Goal: Task Accomplishment & Management: Use online tool/utility

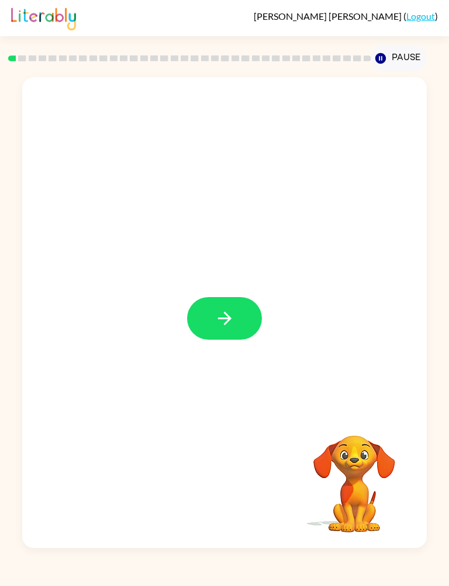
click at [225, 332] on button "button" at bounding box center [224, 318] width 75 height 43
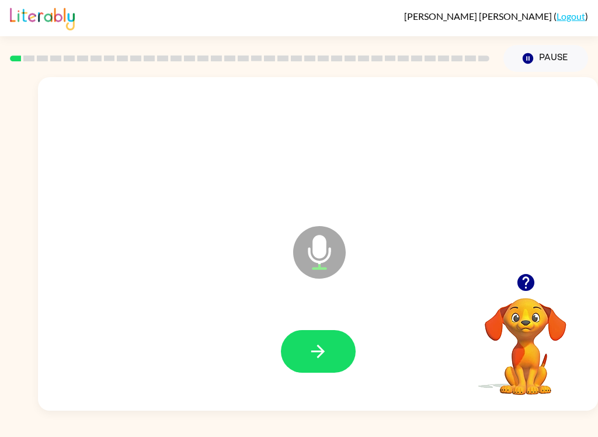
click at [316, 349] on icon "button" at bounding box center [318, 351] width 20 height 20
click at [314, 357] on icon "button" at bounding box center [318, 351] width 20 height 20
click at [317, 342] on icon "button" at bounding box center [318, 351] width 20 height 20
click at [274, 371] on div at bounding box center [318, 352] width 537 height 96
click at [351, 352] on button "button" at bounding box center [318, 351] width 75 height 43
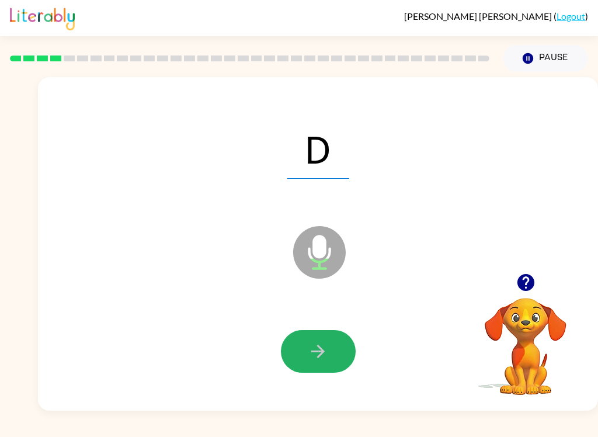
click at [291, 337] on button "button" at bounding box center [318, 351] width 75 height 43
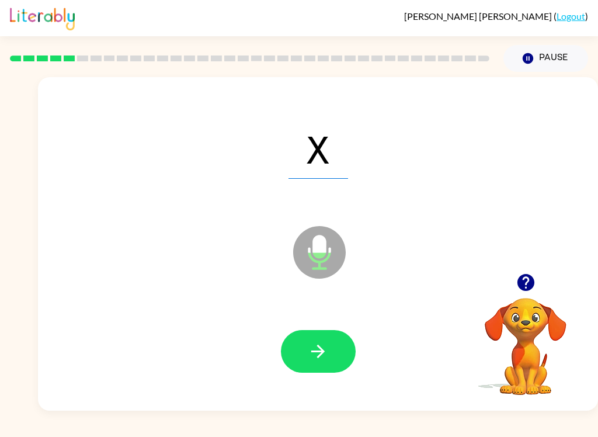
click at [304, 386] on div at bounding box center [318, 352] width 537 height 96
click at [295, 350] on button "button" at bounding box center [318, 351] width 75 height 43
click at [312, 361] on icon "button" at bounding box center [318, 351] width 20 height 20
click at [332, 352] on button "button" at bounding box center [318, 351] width 75 height 43
click at [592, 1] on div "Barbara Castro-Soto ( Logout )" at bounding box center [299, 18] width 598 height 36
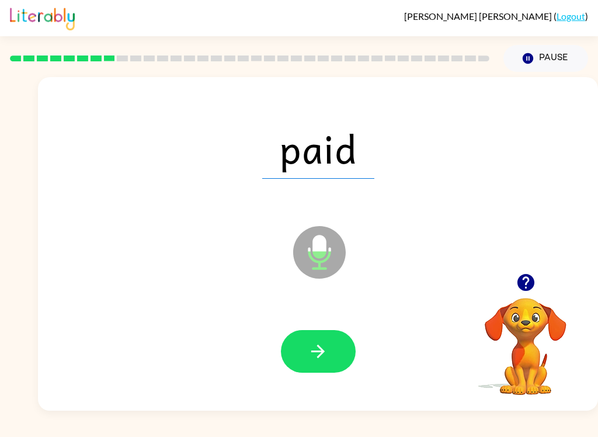
click at [314, 373] on button "button" at bounding box center [318, 351] width 75 height 43
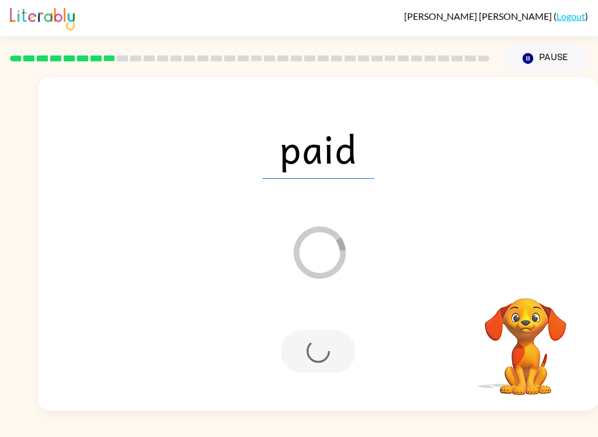
click at [286, 345] on div at bounding box center [318, 351] width 75 height 43
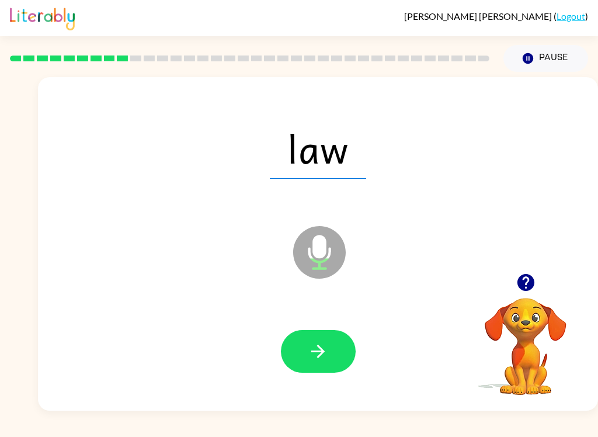
click at [294, 338] on button "button" at bounding box center [318, 351] width 75 height 43
click at [324, 363] on button "button" at bounding box center [318, 351] width 75 height 43
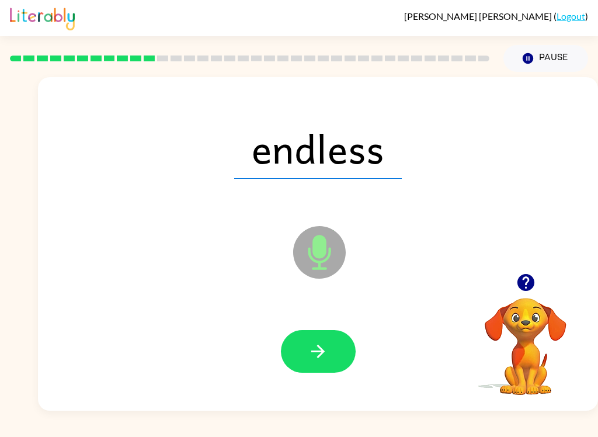
click at [315, 360] on icon "button" at bounding box center [318, 351] width 20 height 20
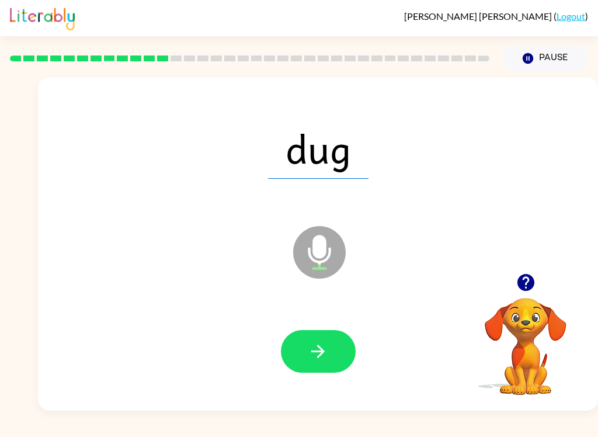
click at [282, 350] on button "button" at bounding box center [318, 351] width 75 height 43
click at [298, 344] on button "button" at bounding box center [318, 351] width 75 height 43
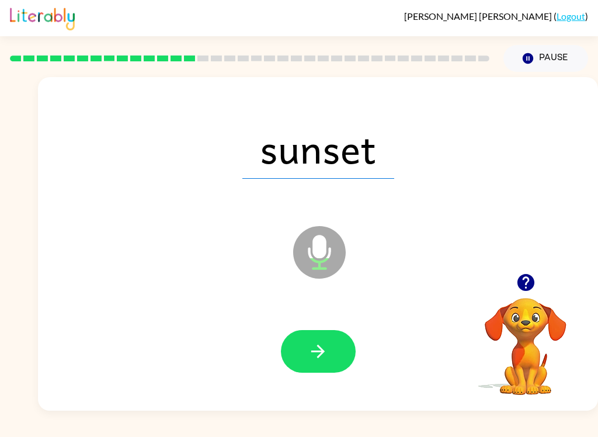
click at [315, 335] on button "button" at bounding box center [318, 351] width 75 height 43
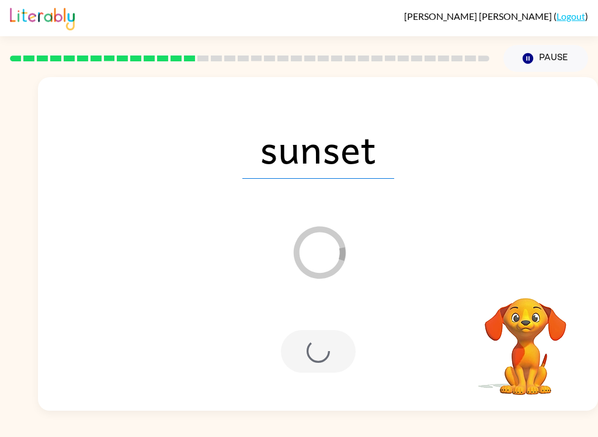
click at [328, 363] on div at bounding box center [318, 351] width 75 height 43
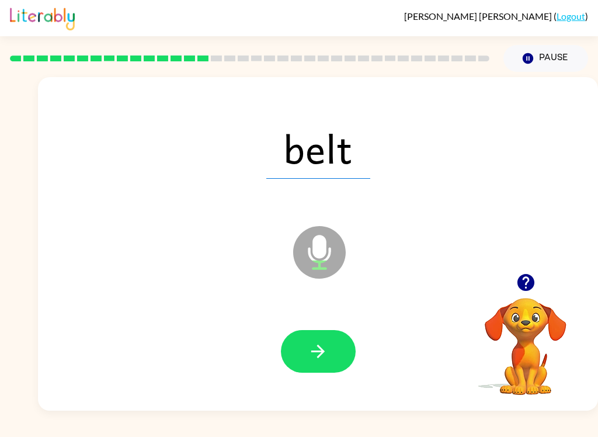
click at [331, 353] on button "button" at bounding box center [318, 351] width 75 height 43
click at [305, 343] on button "button" at bounding box center [318, 351] width 75 height 43
click at [339, 338] on button "button" at bounding box center [318, 351] width 75 height 43
click at [344, 326] on div at bounding box center [318, 352] width 537 height 96
click at [344, 344] on button "button" at bounding box center [318, 351] width 75 height 43
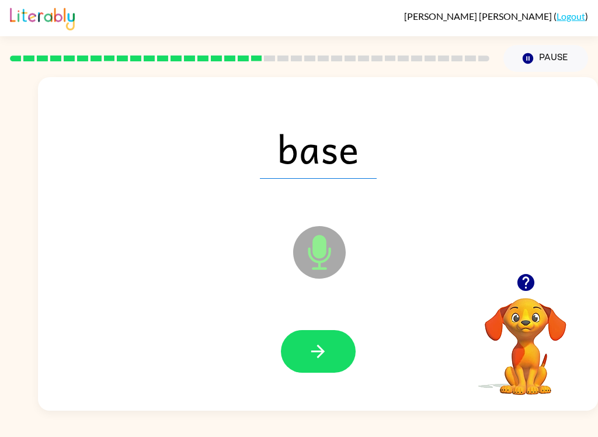
click at [325, 335] on button "button" at bounding box center [318, 351] width 75 height 43
click at [316, 331] on button "button" at bounding box center [318, 351] width 75 height 43
click at [324, 338] on button "button" at bounding box center [318, 351] width 75 height 43
click at [326, 372] on button "button" at bounding box center [318, 351] width 75 height 43
click at [330, 366] on button "button" at bounding box center [318, 351] width 75 height 43
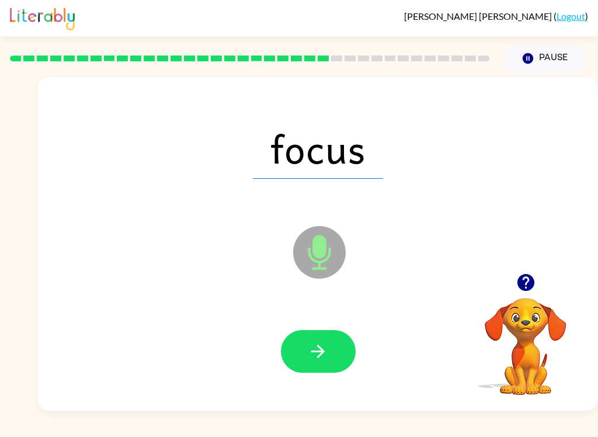
click at [334, 355] on button "button" at bounding box center [318, 351] width 75 height 43
click at [301, 342] on button "button" at bounding box center [318, 351] width 75 height 43
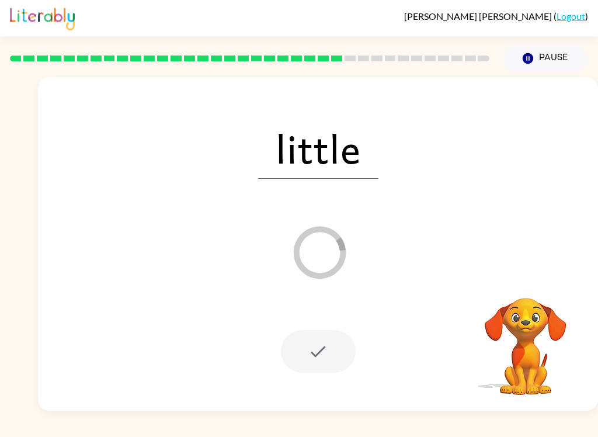
click at [592, 204] on div "little Loader Your response is being sent to our graders" at bounding box center [318, 243] width 560 height 333
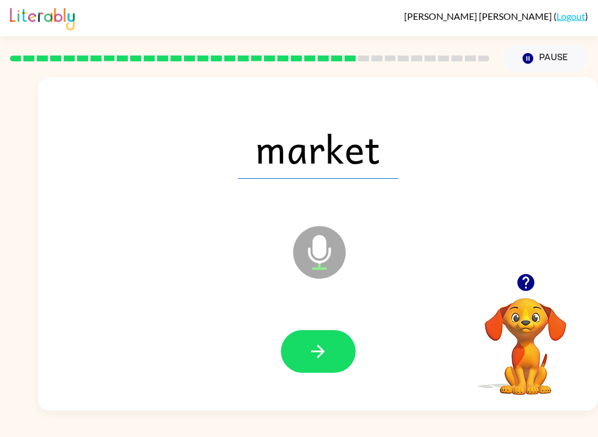
click at [319, 341] on icon "button" at bounding box center [318, 351] width 20 height 20
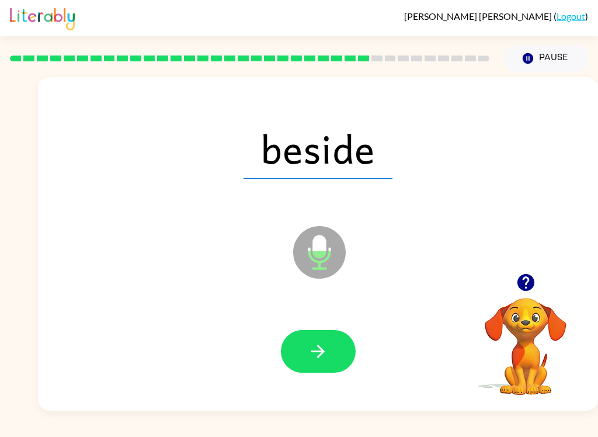
click at [330, 354] on button "button" at bounding box center [318, 351] width 75 height 43
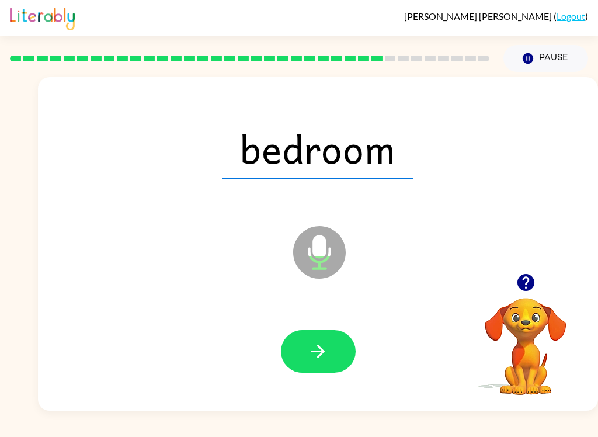
click at [319, 354] on icon "button" at bounding box center [318, 351] width 20 height 20
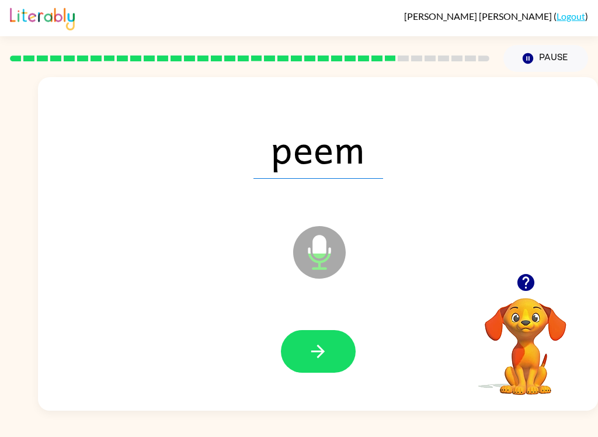
click at [346, 339] on button "button" at bounding box center [318, 351] width 75 height 43
click at [318, 357] on icon "button" at bounding box center [317, 351] width 13 height 13
click at [328, 372] on button "button" at bounding box center [318, 351] width 75 height 43
click at [349, 359] on button "button" at bounding box center [318, 351] width 75 height 43
click at [294, 358] on button "button" at bounding box center [318, 351] width 75 height 43
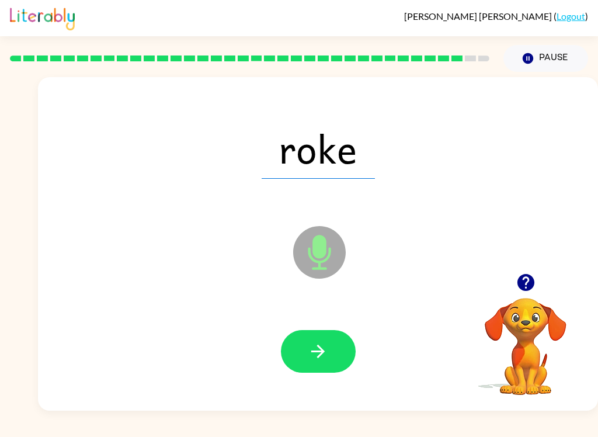
click at [322, 346] on icon "button" at bounding box center [318, 351] width 20 height 20
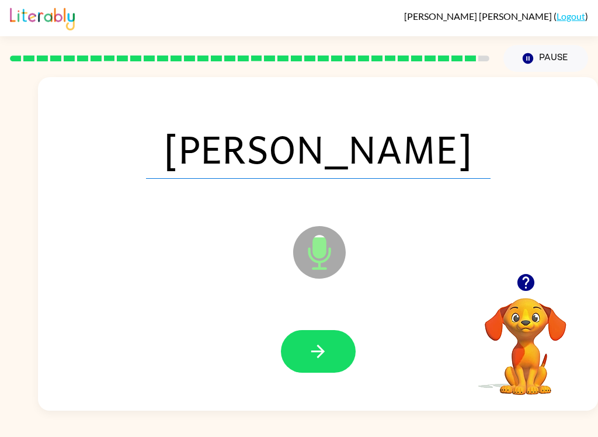
click at [325, 350] on icon "button" at bounding box center [318, 351] width 20 height 20
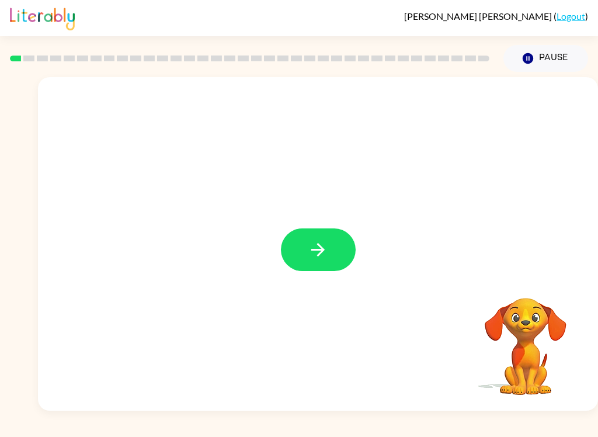
click at [326, 249] on icon "button" at bounding box center [318, 249] width 20 height 20
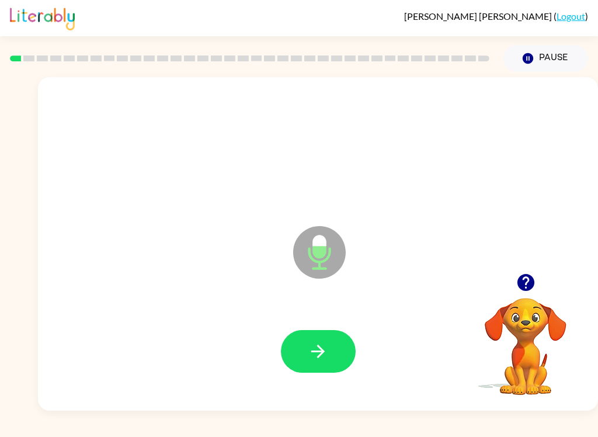
click at [322, 367] on button "button" at bounding box center [318, 351] width 75 height 43
click at [328, 349] on icon "button" at bounding box center [318, 351] width 20 height 20
click at [332, 359] on button "button" at bounding box center [318, 351] width 75 height 43
click at [323, 354] on icon "button" at bounding box center [318, 351] width 20 height 20
click at [319, 360] on icon "button" at bounding box center [318, 351] width 20 height 20
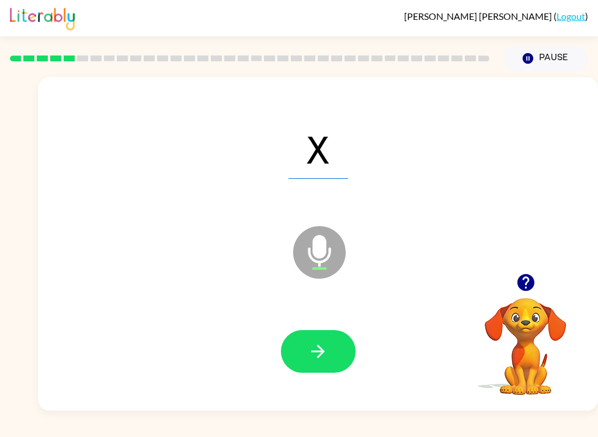
click at [329, 365] on button "button" at bounding box center [318, 351] width 75 height 43
click at [330, 353] on button "button" at bounding box center [318, 351] width 75 height 43
click at [333, 361] on button "button" at bounding box center [318, 351] width 75 height 43
click at [326, 363] on button "button" at bounding box center [318, 351] width 75 height 43
click at [324, 352] on icon "button" at bounding box center [317, 351] width 13 height 13
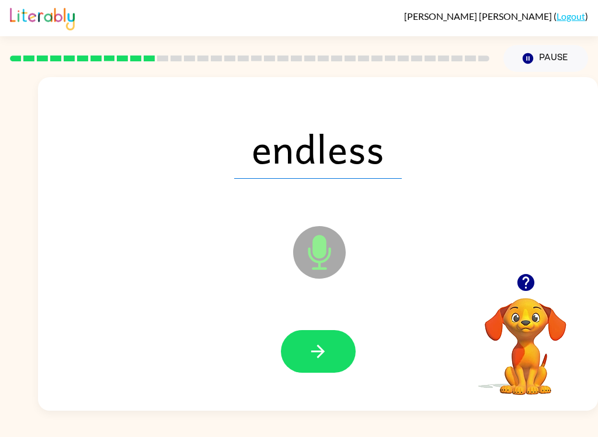
click at [331, 354] on button "button" at bounding box center [318, 351] width 75 height 43
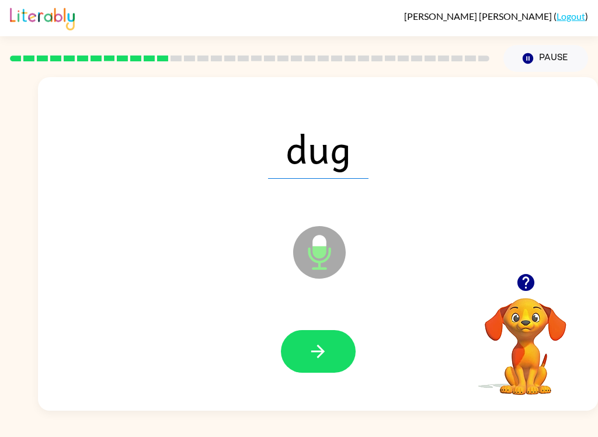
click at [311, 366] on button "button" at bounding box center [318, 351] width 75 height 43
click at [324, 366] on button "button" at bounding box center [318, 351] width 75 height 43
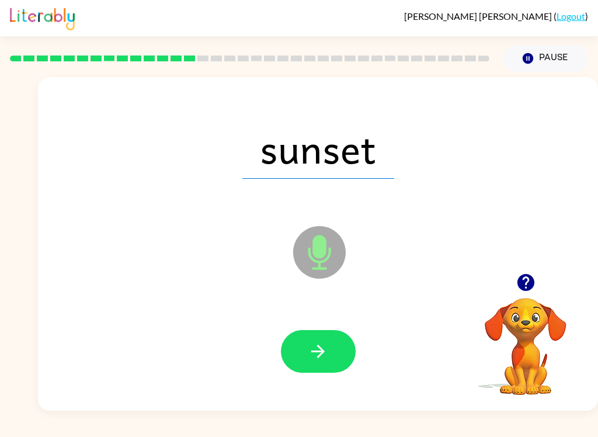
click at [319, 359] on icon "button" at bounding box center [318, 351] width 20 height 20
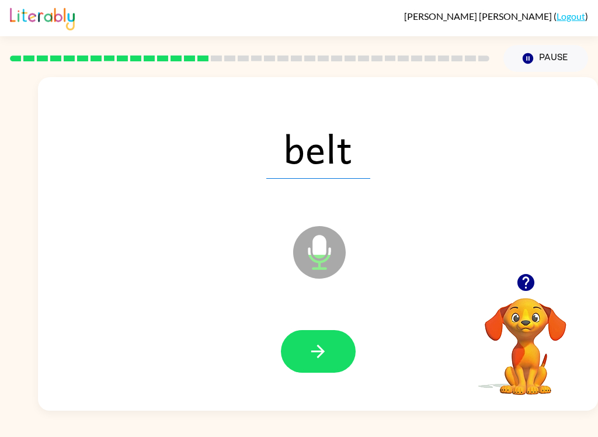
click at [325, 353] on icon "button" at bounding box center [318, 351] width 20 height 20
click at [332, 368] on button "button" at bounding box center [318, 351] width 75 height 43
click at [315, 353] on icon "button" at bounding box center [318, 351] width 20 height 20
click at [314, 359] on icon "button" at bounding box center [318, 351] width 20 height 20
click at [330, 345] on button "button" at bounding box center [318, 351] width 75 height 43
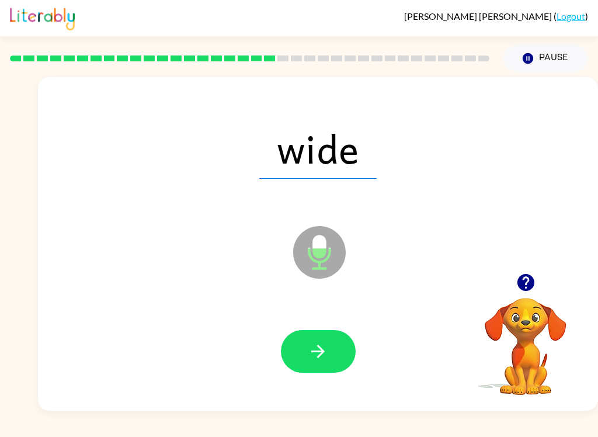
click at [333, 348] on button "button" at bounding box center [318, 351] width 75 height 43
click at [329, 345] on button "button" at bounding box center [318, 351] width 75 height 43
click at [329, 385] on div at bounding box center [318, 352] width 537 height 96
click at [328, 346] on icon "button" at bounding box center [318, 351] width 20 height 20
click at [304, 357] on button "button" at bounding box center [318, 351] width 75 height 43
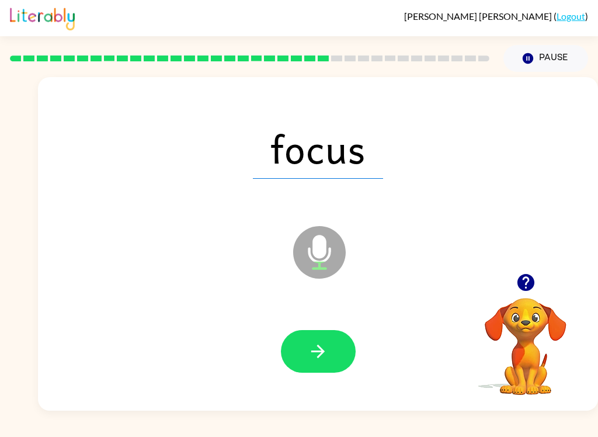
click at [322, 348] on icon "button" at bounding box center [318, 351] width 20 height 20
click at [312, 361] on icon "button" at bounding box center [318, 351] width 20 height 20
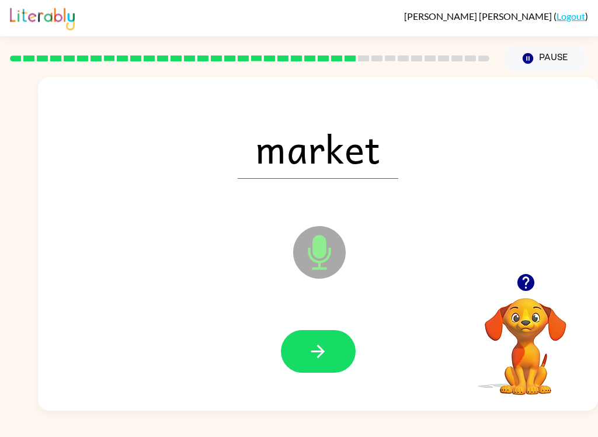
click at [328, 342] on button "button" at bounding box center [318, 351] width 75 height 43
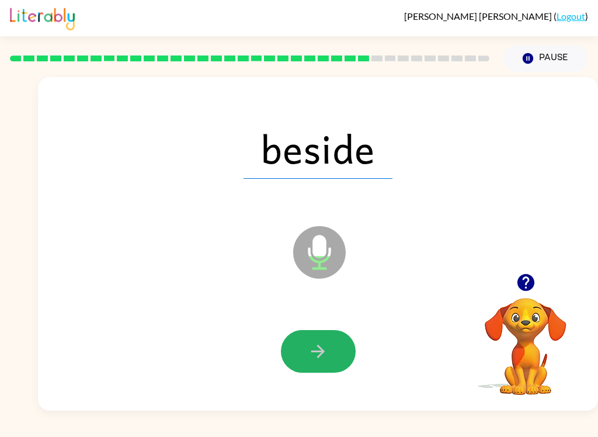
click at [335, 348] on button "button" at bounding box center [318, 351] width 75 height 43
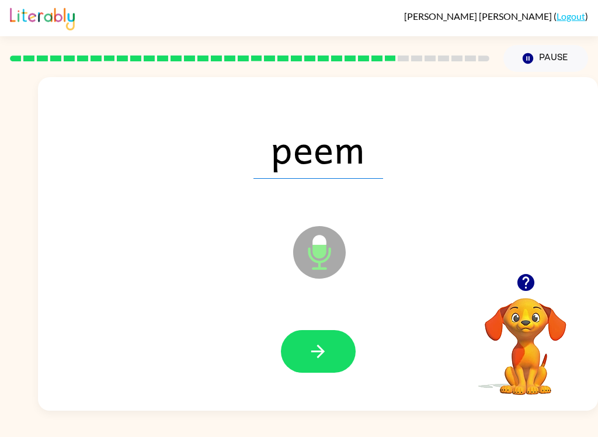
click at [320, 371] on button "button" at bounding box center [318, 351] width 75 height 43
click at [323, 356] on icon "button" at bounding box center [318, 351] width 20 height 20
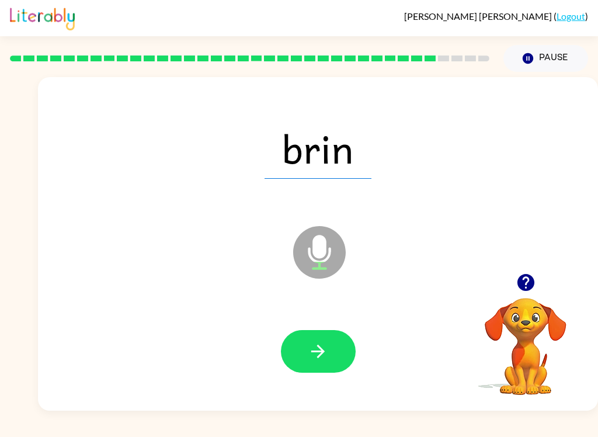
click at [312, 350] on icon "button" at bounding box center [318, 351] width 20 height 20
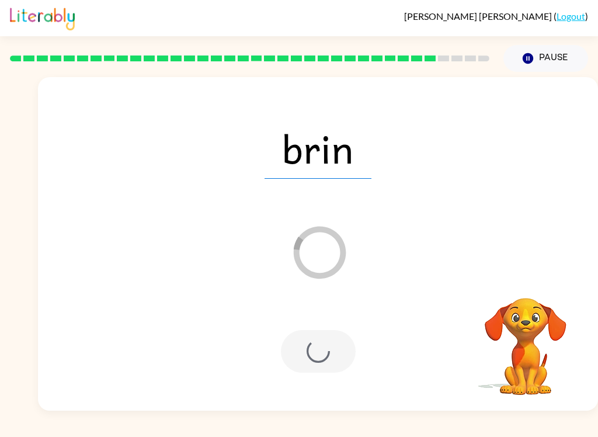
click at [300, 340] on div at bounding box center [318, 351] width 75 height 43
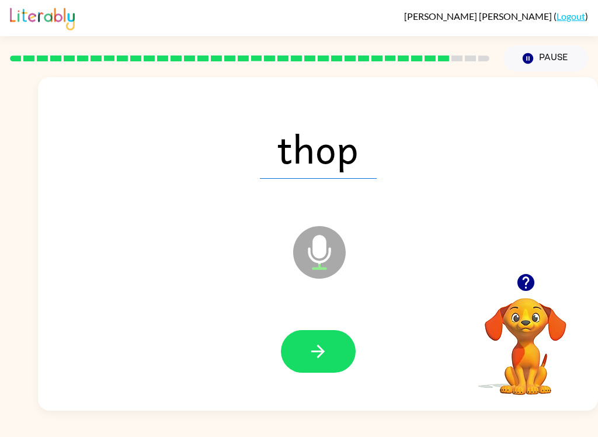
click at [308, 357] on icon "button" at bounding box center [318, 351] width 20 height 20
click at [327, 342] on icon "button" at bounding box center [318, 351] width 20 height 20
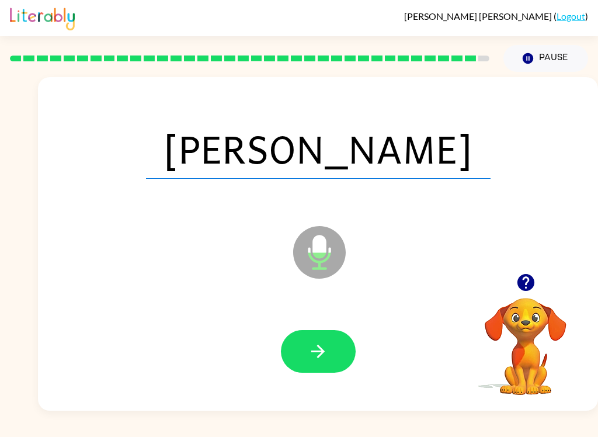
click at [332, 337] on button "button" at bounding box center [318, 351] width 75 height 43
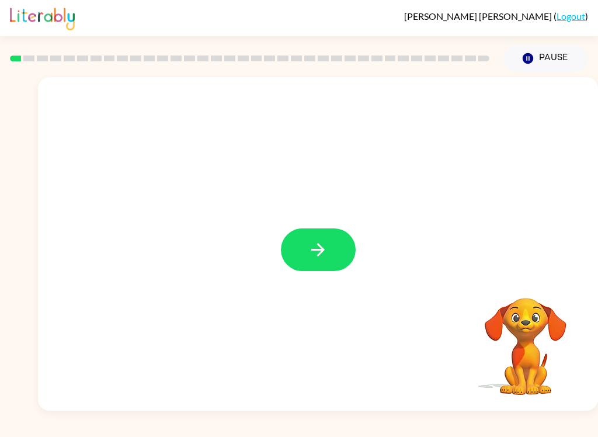
click at [307, 239] on button "button" at bounding box center [318, 249] width 75 height 43
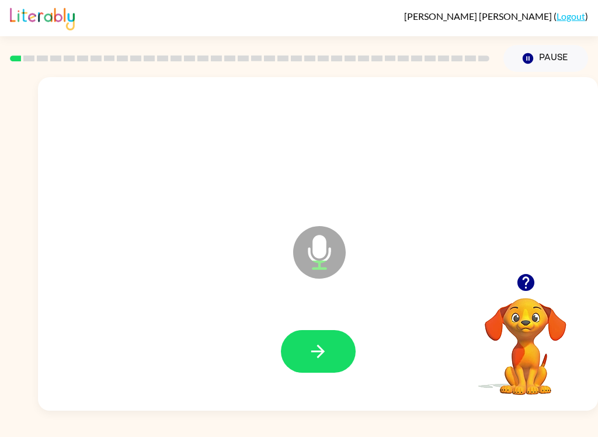
click at [318, 344] on icon "button" at bounding box center [318, 351] width 20 height 20
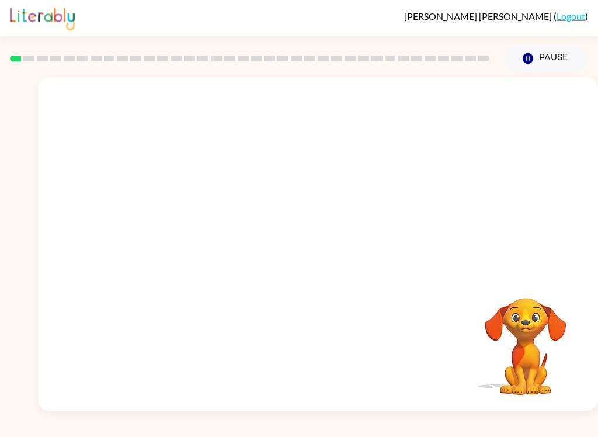
click at [566, 284] on video "Your browser must support playing .mp4 files to use Literably. Please try using…" at bounding box center [525, 338] width 117 height 117
click at [519, 310] on video "Your browser must support playing .mp4 files to use Literably. Please try using…" at bounding box center [525, 338] width 117 height 117
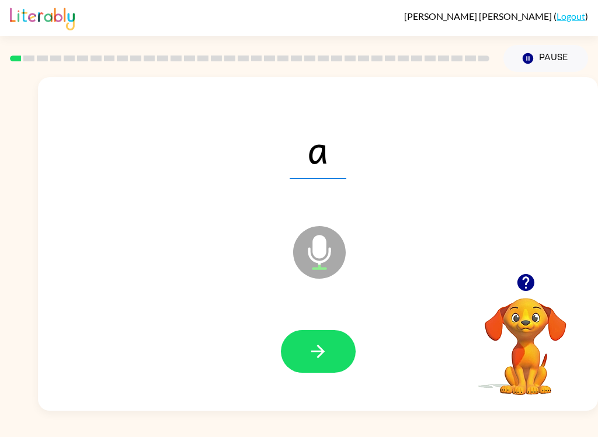
click at [347, 333] on div at bounding box center [318, 351] width 75 height 43
click at [332, 343] on button "button" at bounding box center [318, 351] width 75 height 43
click at [306, 359] on button "button" at bounding box center [318, 351] width 75 height 43
click at [313, 346] on icon "button" at bounding box center [318, 351] width 20 height 20
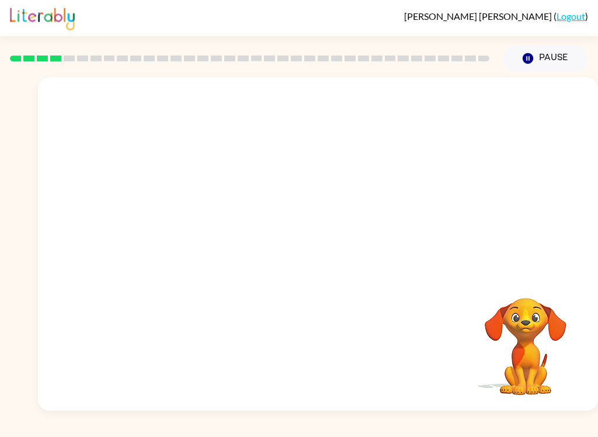
click at [534, 318] on video "Your browser must support playing .mp4 files to use Literably. Please try using…" at bounding box center [525, 338] width 117 height 117
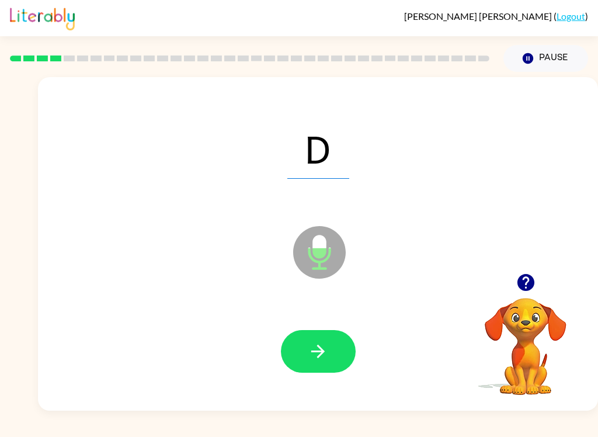
click at [330, 342] on button "button" at bounding box center [318, 351] width 75 height 43
click at [329, 350] on button "button" at bounding box center [318, 351] width 75 height 43
click at [331, 355] on button "button" at bounding box center [318, 351] width 75 height 43
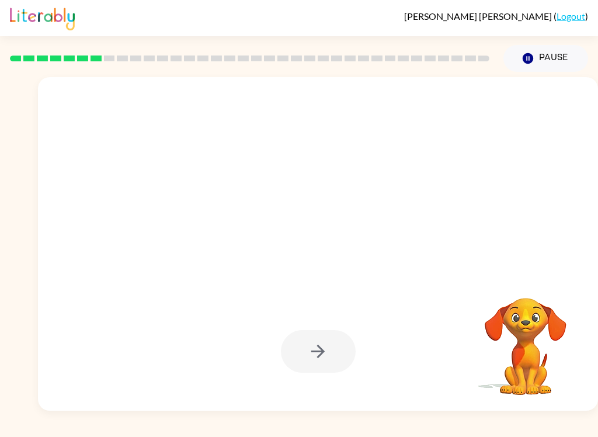
click at [529, 319] on video "Your browser must support playing .mp4 files to use Literably. Please try using…" at bounding box center [525, 338] width 117 height 117
click at [528, 319] on video "Your browser must support playing .mp4 files to use Literably. Please try using…" at bounding box center [525, 338] width 117 height 117
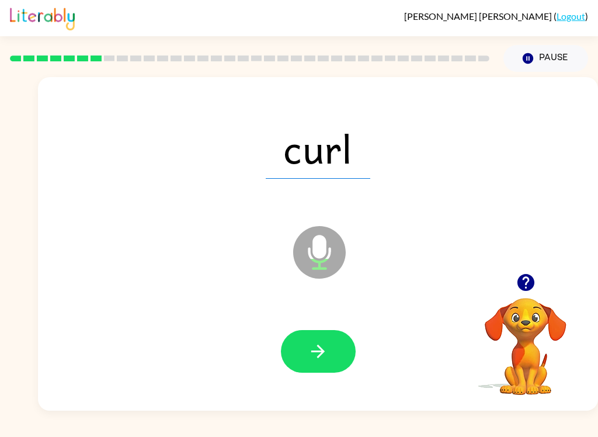
click at [316, 336] on button "button" at bounding box center [318, 351] width 75 height 43
click at [324, 349] on icon "button" at bounding box center [318, 351] width 20 height 20
click at [297, 356] on button "button" at bounding box center [318, 351] width 75 height 43
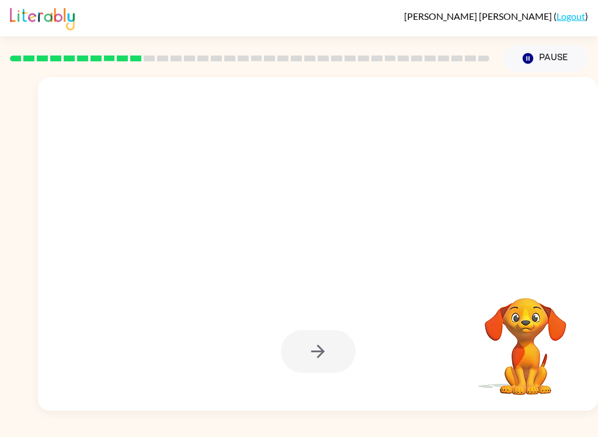
click at [192, 433] on div "Ana-Paula Laniado-Torres ( Logout ) Pause Pause Your browser must support playi…" at bounding box center [299, 218] width 598 height 437
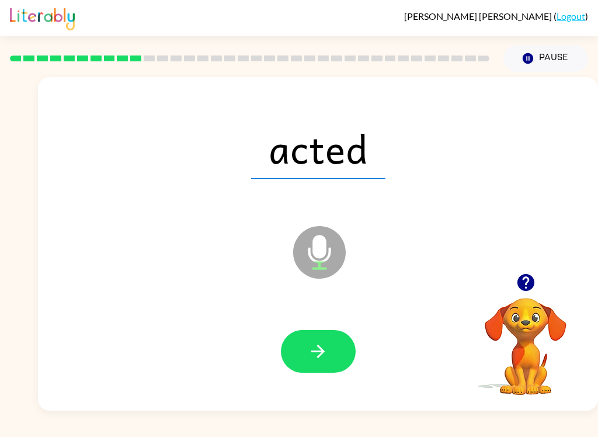
click at [319, 354] on icon "button" at bounding box center [318, 351] width 20 height 20
click at [333, 311] on icon "Microphone The Microphone is here when it is your turn to talk" at bounding box center [377, 267] width 175 height 88
click at [309, 338] on button "button" at bounding box center [318, 351] width 75 height 43
click at [294, 333] on button "button" at bounding box center [318, 351] width 75 height 43
click at [332, 349] on button "button" at bounding box center [318, 351] width 75 height 43
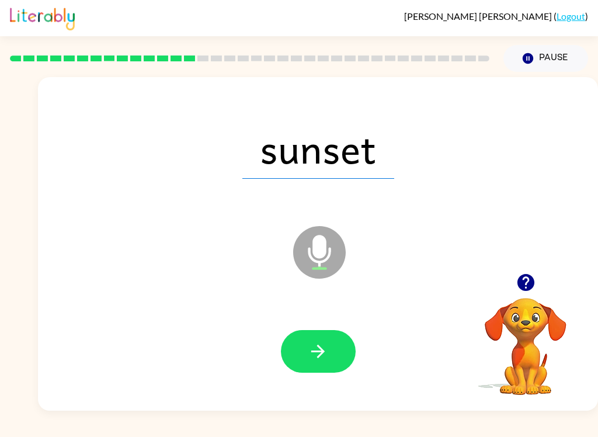
click at [340, 343] on button "button" at bounding box center [318, 351] width 75 height 43
click at [316, 345] on icon "button" at bounding box center [318, 351] width 20 height 20
click at [312, 355] on icon "button" at bounding box center [318, 351] width 20 height 20
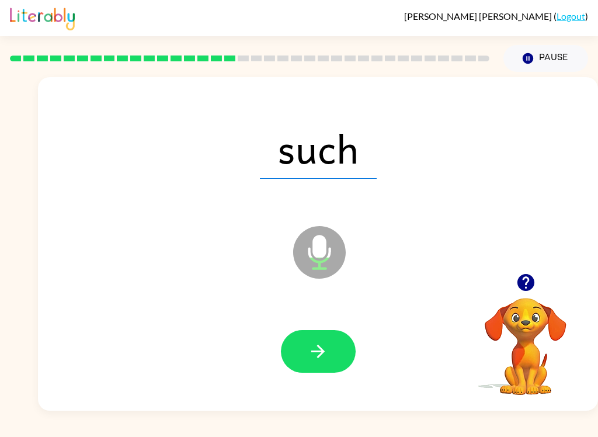
click at [317, 361] on icon "button" at bounding box center [318, 351] width 20 height 20
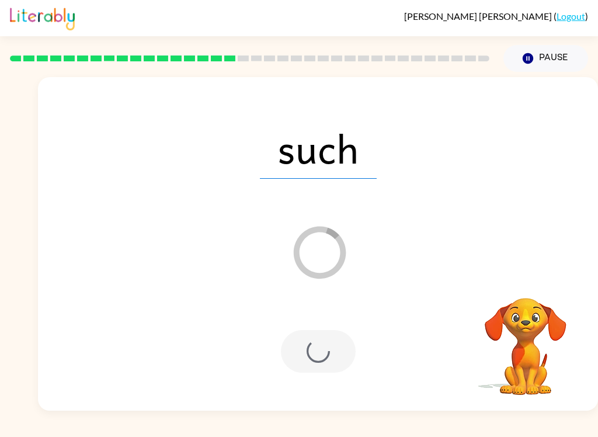
click at [534, 318] on video "Your browser must support playing .mp4 files to use Literably. Please try using…" at bounding box center [525, 338] width 117 height 117
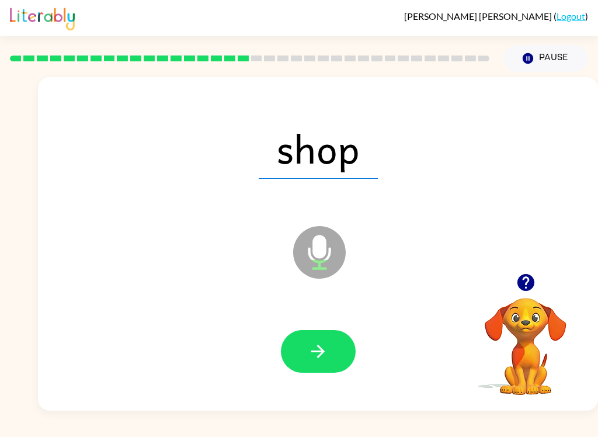
click at [329, 356] on button "button" at bounding box center [318, 351] width 75 height 43
click at [337, 347] on button "button" at bounding box center [318, 351] width 75 height 43
click at [316, 251] on icon "Microphone The Microphone is here when it is your turn to talk" at bounding box center [377, 267] width 175 height 88
click at [298, 355] on button "button" at bounding box center [318, 351] width 75 height 43
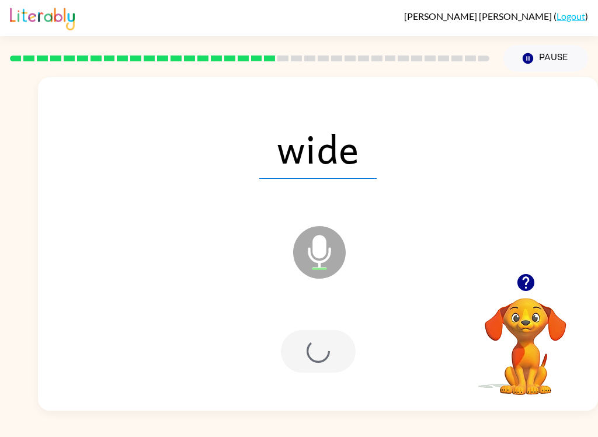
click at [294, 382] on div at bounding box center [318, 352] width 537 height 96
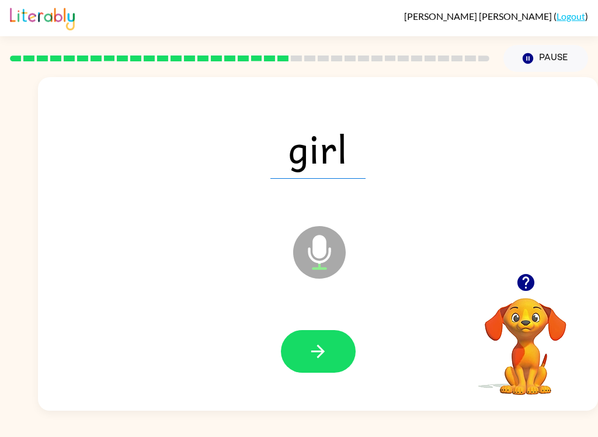
click at [307, 381] on div at bounding box center [318, 352] width 537 height 96
click at [322, 343] on icon "button" at bounding box center [318, 351] width 20 height 20
click at [333, 343] on button "button" at bounding box center [318, 351] width 75 height 43
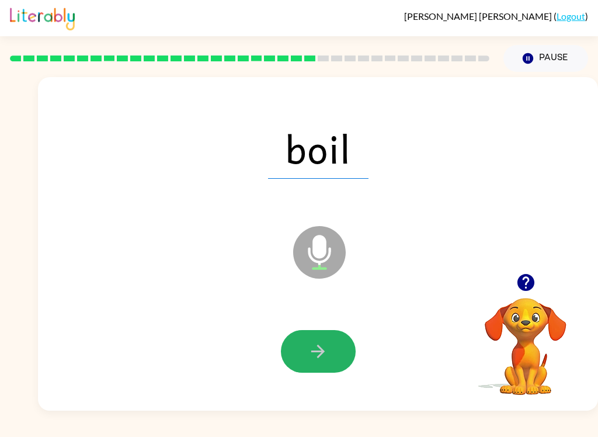
click at [319, 348] on icon "button" at bounding box center [317, 351] width 13 height 13
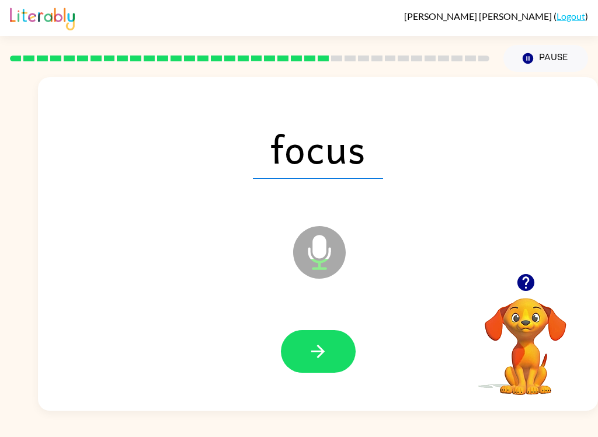
click at [324, 345] on icon "button" at bounding box center [318, 351] width 20 height 20
click at [318, 366] on button "button" at bounding box center [318, 351] width 75 height 43
click at [323, 339] on button "button" at bounding box center [318, 351] width 75 height 43
click at [328, 339] on button "button" at bounding box center [318, 351] width 75 height 43
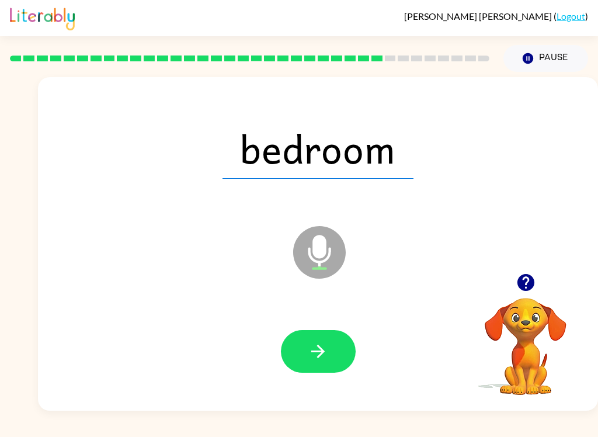
click at [292, 343] on button "button" at bounding box center [318, 351] width 75 height 43
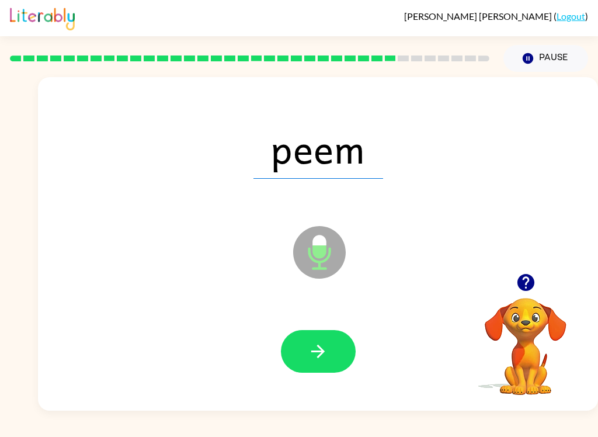
click at [332, 342] on button "button" at bounding box center [318, 351] width 75 height 43
click at [321, 362] on button "button" at bounding box center [318, 351] width 75 height 43
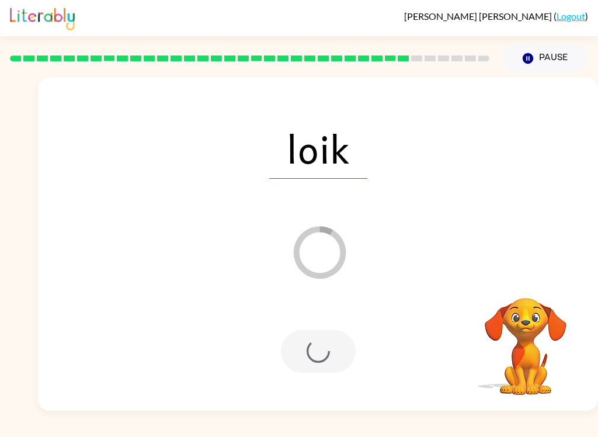
click at [319, 380] on div at bounding box center [318, 352] width 537 height 96
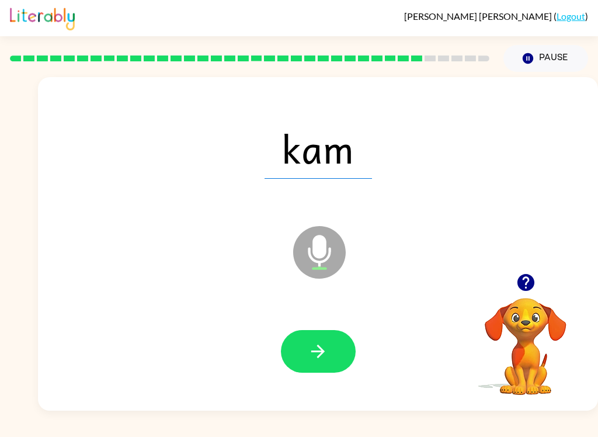
click at [303, 342] on button "button" at bounding box center [318, 351] width 75 height 43
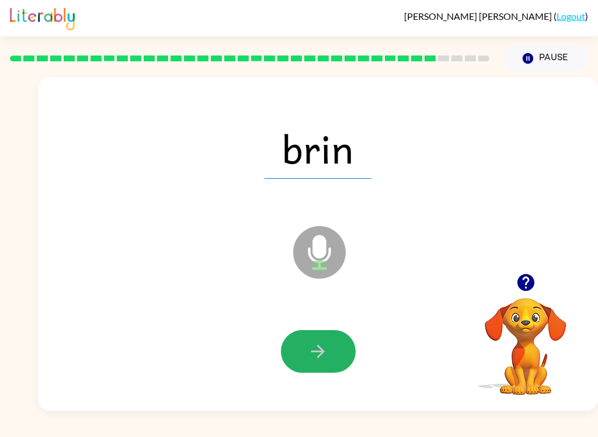
click at [326, 357] on icon "button" at bounding box center [318, 351] width 20 height 20
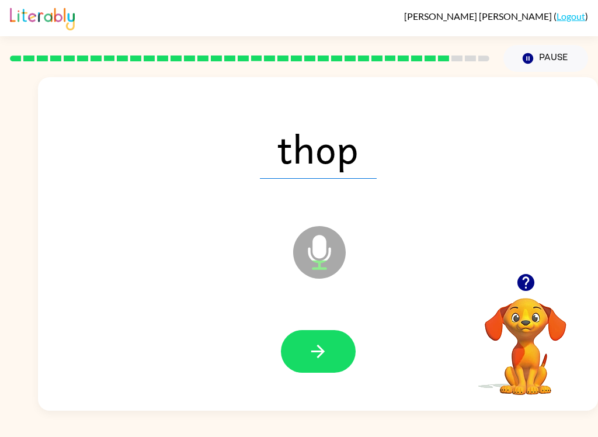
click at [330, 343] on button "button" at bounding box center [318, 351] width 75 height 43
click at [343, 347] on button "button" at bounding box center [318, 351] width 75 height 43
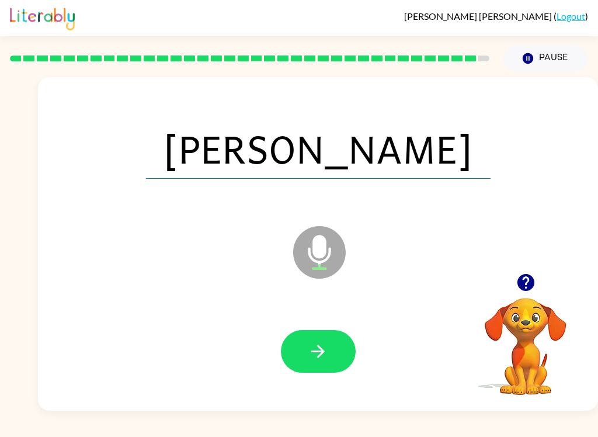
click at [523, 284] on icon "button" at bounding box center [525, 282] width 17 height 17
click at [340, 356] on button "button" at bounding box center [318, 351] width 75 height 43
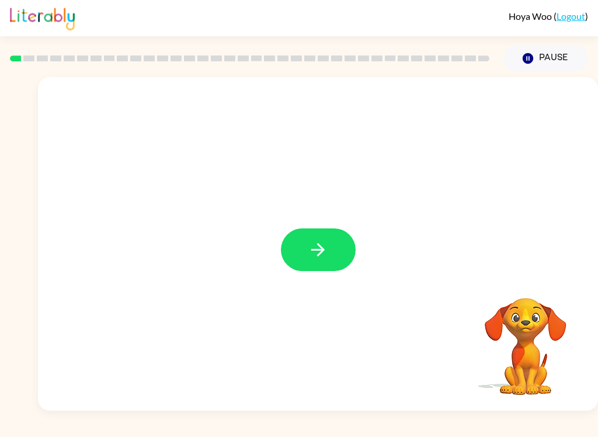
click at [318, 234] on button "button" at bounding box center [318, 249] width 75 height 43
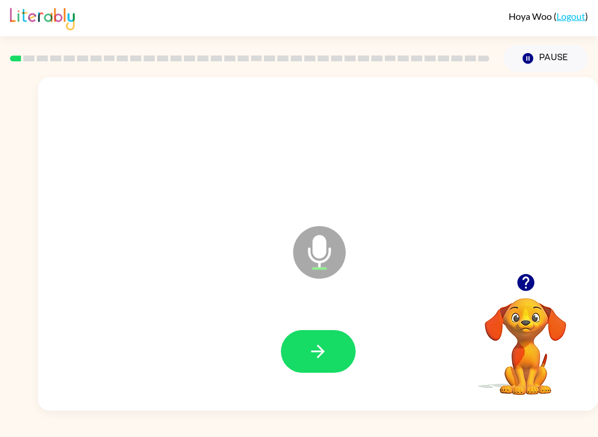
click at [332, 342] on button "button" at bounding box center [318, 351] width 75 height 43
click at [329, 344] on button "button" at bounding box center [318, 351] width 75 height 43
click at [340, 353] on button "button" at bounding box center [318, 351] width 75 height 43
click at [332, 350] on button "button" at bounding box center [318, 351] width 75 height 43
click at [329, 352] on button "button" at bounding box center [318, 351] width 75 height 43
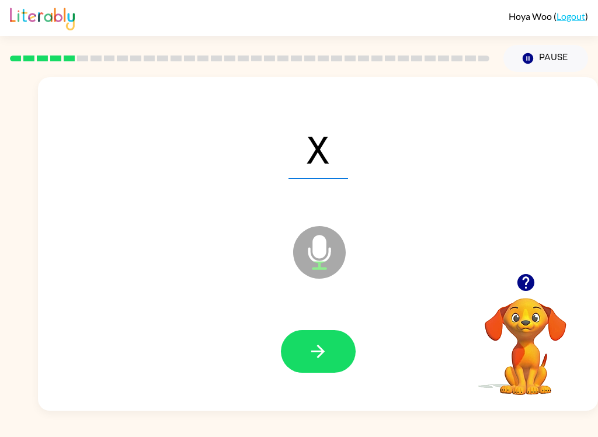
click at [336, 343] on button "button" at bounding box center [318, 351] width 75 height 43
click at [330, 363] on button "button" at bounding box center [318, 351] width 75 height 43
click at [325, 352] on icon "button" at bounding box center [318, 351] width 20 height 20
click at [342, 356] on button "button" at bounding box center [318, 351] width 75 height 43
click at [325, 350] on icon "button" at bounding box center [318, 351] width 20 height 20
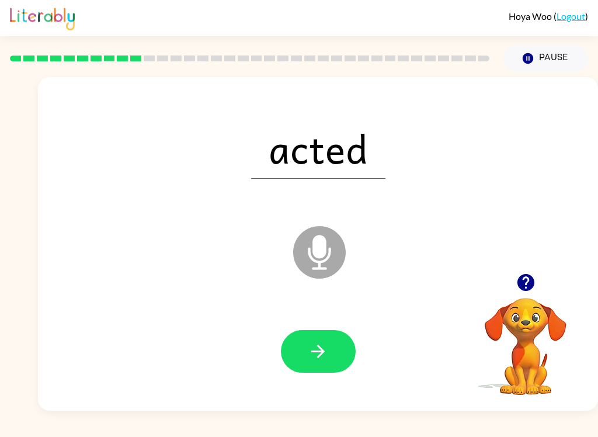
click at [319, 349] on icon "button" at bounding box center [318, 351] width 20 height 20
click at [330, 347] on button "button" at bounding box center [318, 351] width 75 height 43
click at [328, 337] on button "button" at bounding box center [318, 351] width 75 height 43
click at [306, 334] on button "button" at bounding box center [318, 351] width 75 height 43
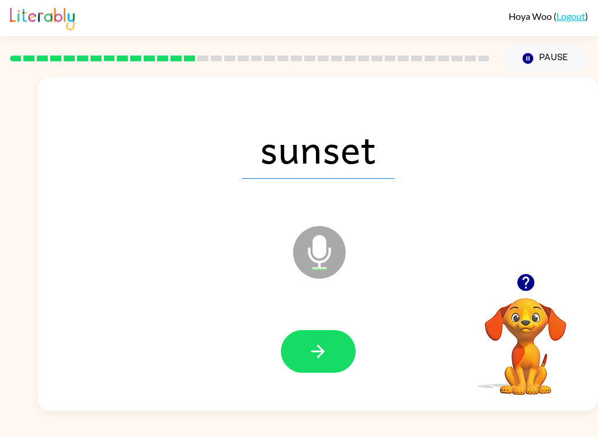
click at [321, 351] on icon "button" at bounding box center [317, 351] width 13 height 13
click at [326, 361] on icon "button" at bounding box center [318, 351] width 20 height 20
click at [328, 363] on button "button" at bounding box center [318, 351] width 75 height 43
click at [310, 352] on icon "button" at bounding box center [318, 351] width 20 height 20
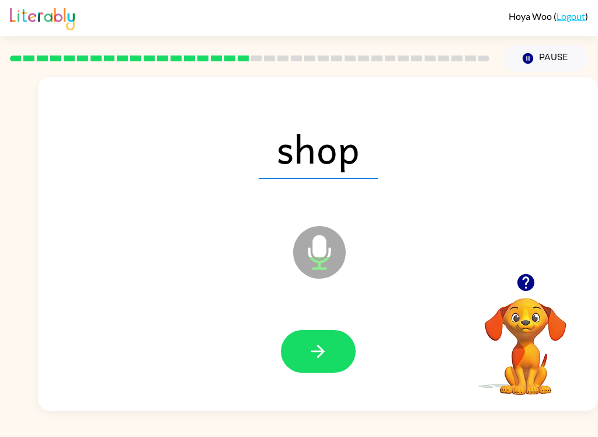
click at [326, 353] on icon "button" at bounding box center [318, 351] width 20 height 20
click at [331, 344] on button "button" at bounding box center [318, 351] width 75 height 43
click at [339, 350] on button "button" at bounding box center [318, 351] width 75 height 43
click at [320, 347] on icon "button" at bounding box center [317, 351] width 13 height 13
click at [322, 363] on button "button" at bounding box center [318, 351] width 75 height 43
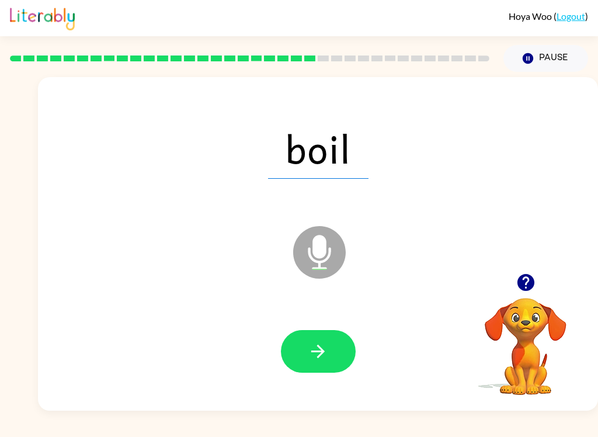
click at [322, 357] on icon "button" at bounding box center [318, 351] width 20 height 20
click at [323, 366] on button "button" at bounding box center [318, 351] width 75 height 43
click at [299, 346] on button "button" at bounding box center [318, 351] width 75 height 43
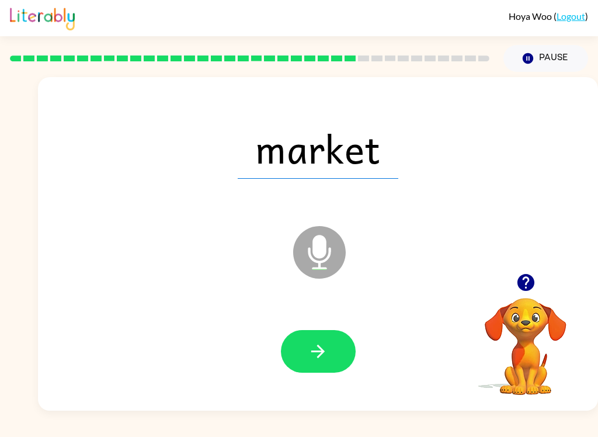
click at [326, 350] on icon "button" at bounding box center [318, 351] width 20 height 20
click at [340, 353] on button "button" at bounding box center [318, 351] width 75 height 43
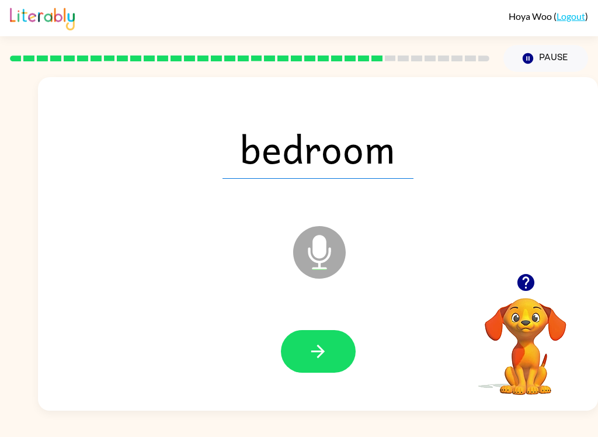
click at [312, 350] on icon "button" at bounding box center [318, 351] width 20 height 20
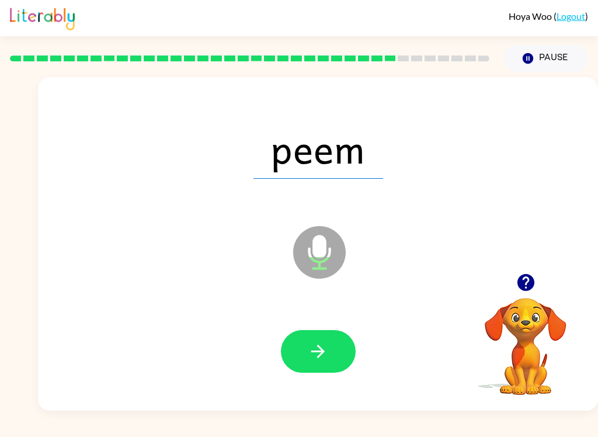
click at [308, 354] on icon "button" at bounding box center [318, 351] width 20 height 20
click at [153, 385] on div at bounding box center [318, 352] width 537 height 96
click at [300, 345] on button "button" at bounding box center [318, 351] width 75 height 43
click at [320, 351] on icon "button" at bounding box center [317, 351] width 13 height 13
click at [303, 339] on button "button" at bounding box center [318, 351] width 75 height 43
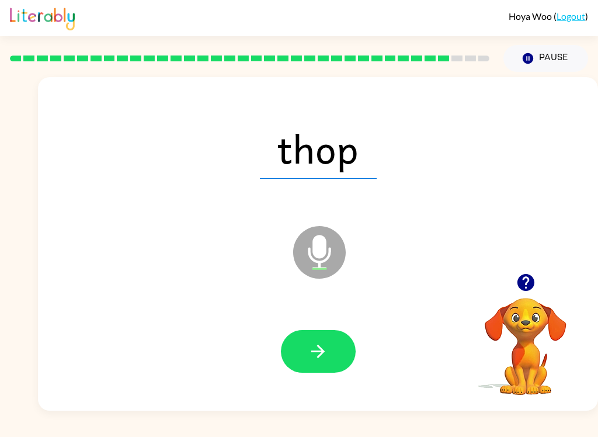
click at [320, 346] on icon "button" at bounding box center [318, 351] width 20 height 20
click at [306, 351] on button "button" at bounding box center [318, 351] width 75 height 43
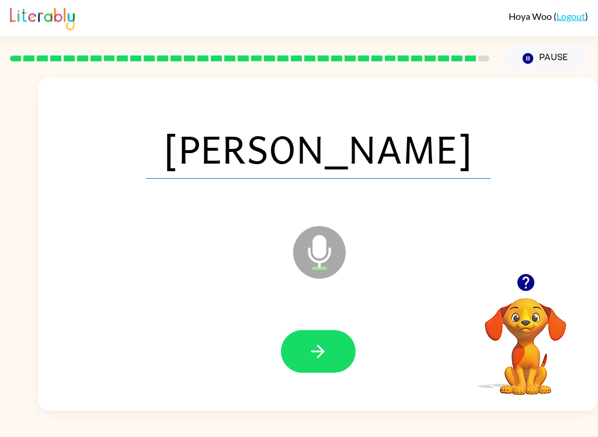
click at [303, 352] on button "button" at bounding box center [318, 351] width 75 height 43
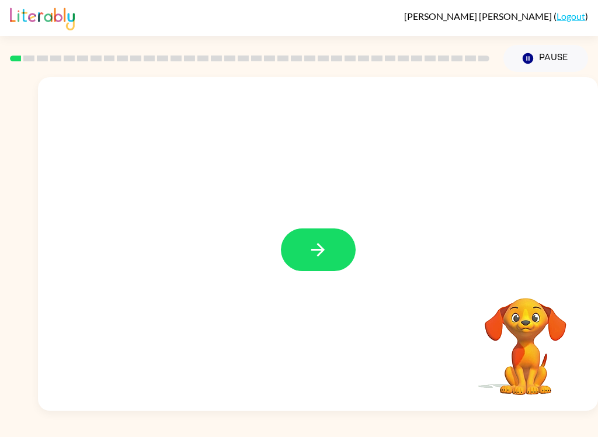
click at [321, 271] on button "button" at bounding box center [318, 249] width 75 height 43
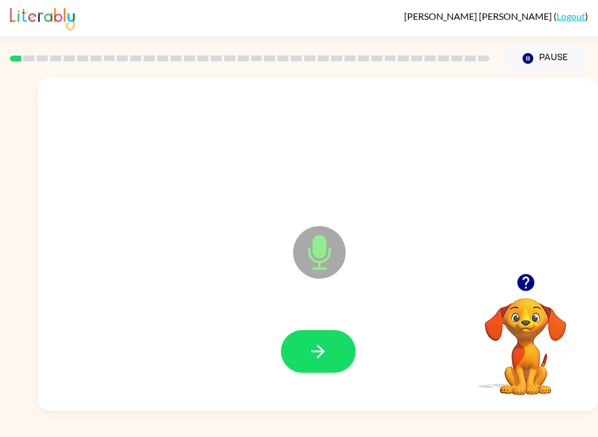
click at [309, 349] on icon "button" at bounding box center [318, 351] width 20 height 20
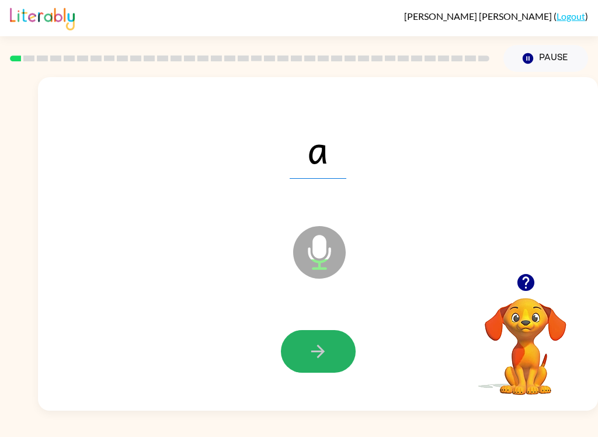
click at [300, 357] on button "button" at bounding box center [318, 351] width 75 height 43
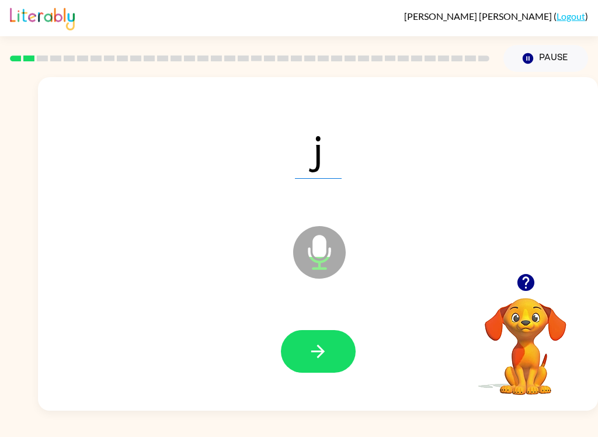
click at [331, 353] on button "button" at bounding box center [318, 351] width 75 height 43
click at [326, 366] on button "button" at bounding box center [318, 351] width 75 height 43
click at [299, 346] on button "button" at bounding box center [318, 351] width 75 height 43
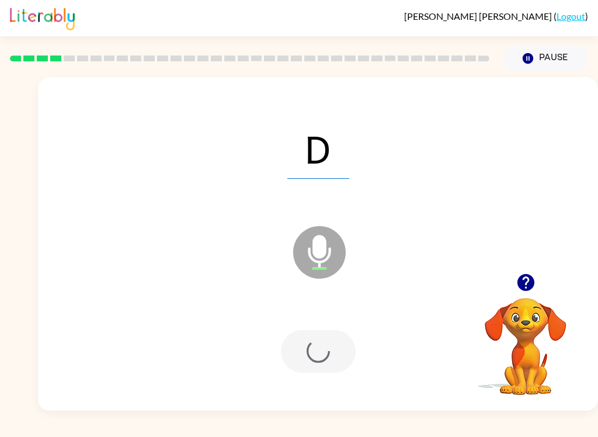
click at [302, 353] on div at bounding box center [318, 351] width 75 height 43
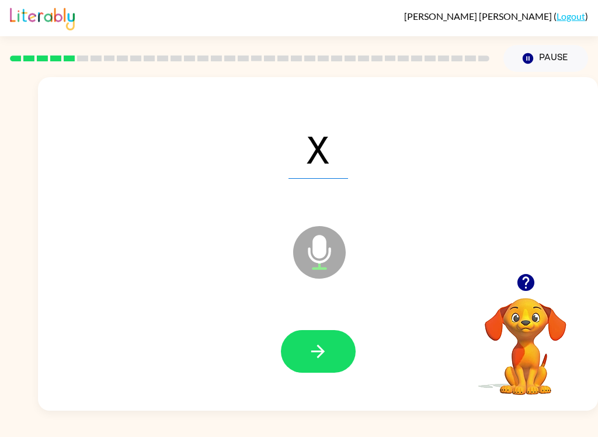
click at [340, 346] on button "button" at bounding box center [318, 351] width 75 height 43
click at [323, 353] on icon "button" at bounding box center [317, 351] width 13 height 13
click at [318, 359] on icon "button" at bounding box center [318, 351] width 20 height 20
click at [335, 350] on button "button" at bounding box center [318, 351] width 75 height 43
click at [336, 347] on button "button" at bounding box center [318, 351] width 75 height 43
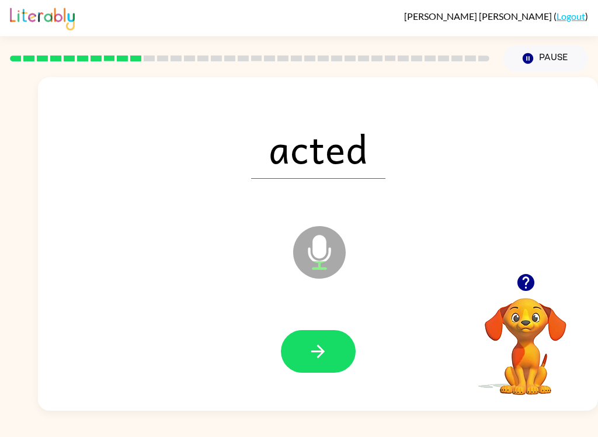
click at [323, 345] on icon "button" at bounding box center [318, 351] width 20 height 20
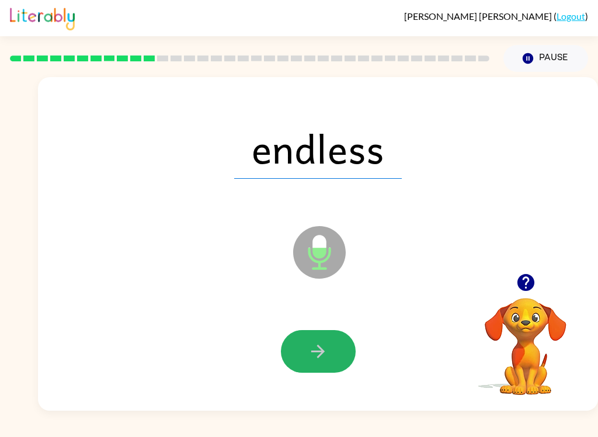
click at [337, 333] on button "button" at bounding box center [318, 351] width 75 height 43
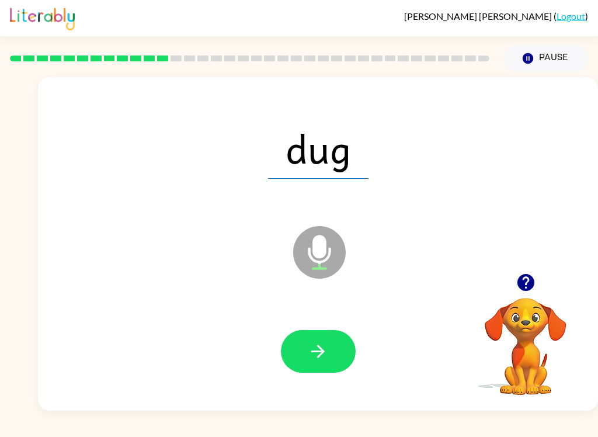
click at [326, 349] on icon "button" at bounding box center [318, 351] width 20 height 20
click at [331, 343] on button "button" at bounding box center [318, 351] width 75 height 43
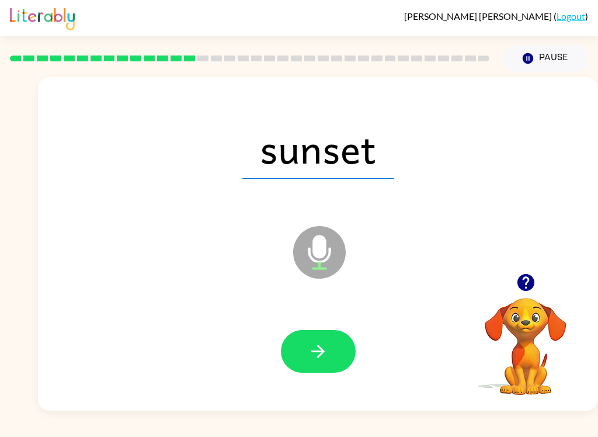
click at [326, 339] on button "button" at bounding box center [318, 351] width 75 height 43
click at [323, 347] on icon "button" at bounding box center [318, 351] width 20 height 20
click at [341, 345] on button "button" at bounding box center [318, 351] width 75 height 43
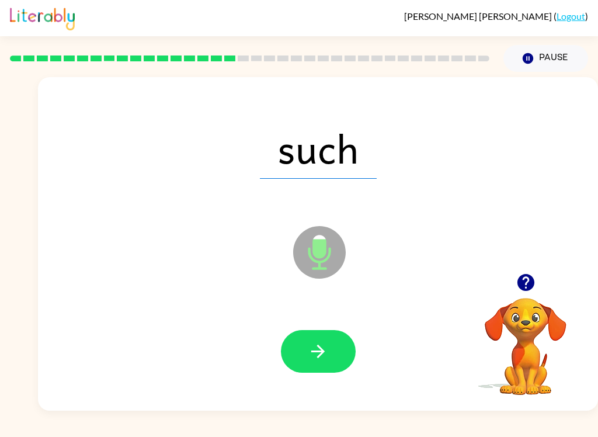
click at [336, 345] on button "button" at bounding box center [318, 351] width 75 height 43
click at [328, 345] on button "button" at bounding box center [318, 351] width 75 height 43
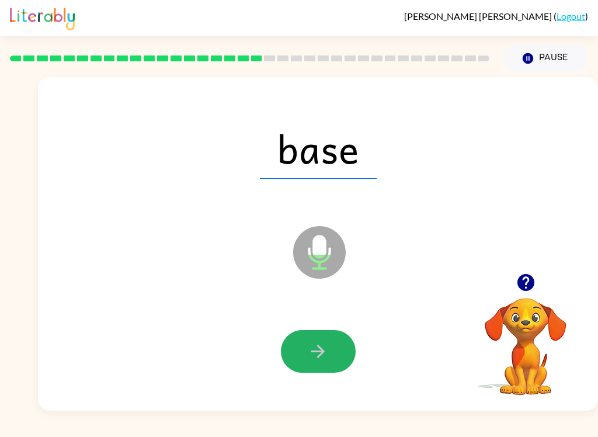
click at [329, 347] on button "button" at bounding box center [318, 351] width 75 height 43
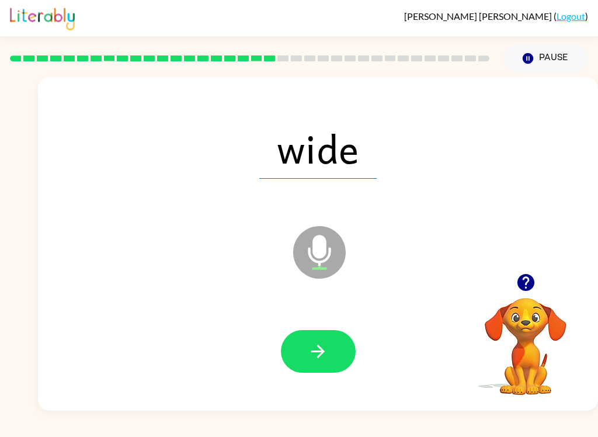
click at [322, 342] on icon "button" at bounding box center [318, 351] width 20 height 20
click at [329, 350] on button "button" at bounding box center [318, 351] width 75 height 43
click at [332, 353] on button "button" at bounding box center [318, 351] width 75 height 43
click at [325, 364] on button "button" at bounding box center [318, 351] width 75 height 43
click at [332, 343] on button "button" at bounding box center [318, 351] width 75 height 43
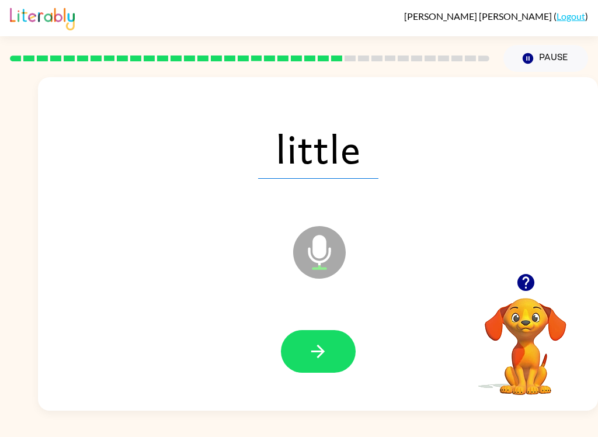
click at [323, 353] on icon "button" at bounding box center [317, 351] width 13 height 13
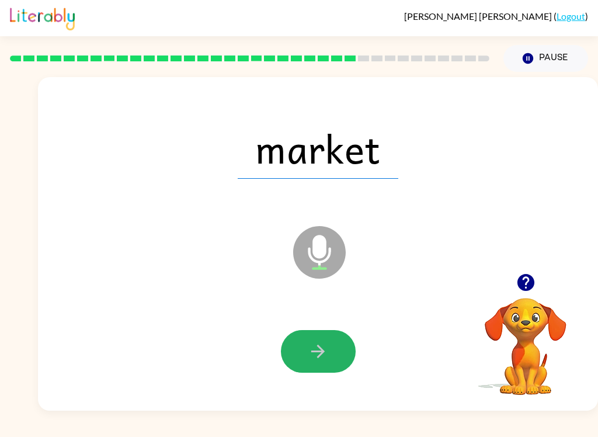
click at [332, 341] on button "button" at bounding box center [318, 351] width 75 height 43
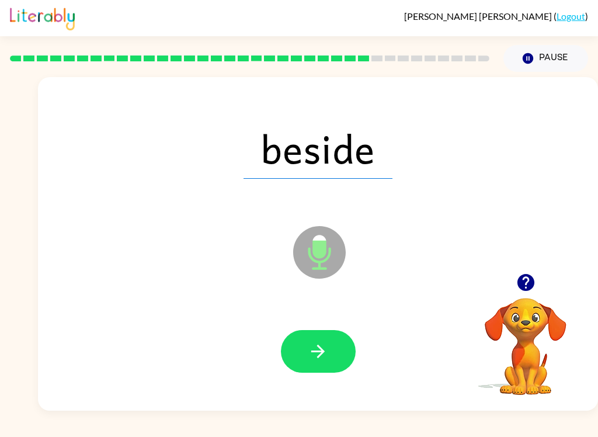
click at [334, 341] on button "button" at bounding box center [318, 351] width 75 height 43
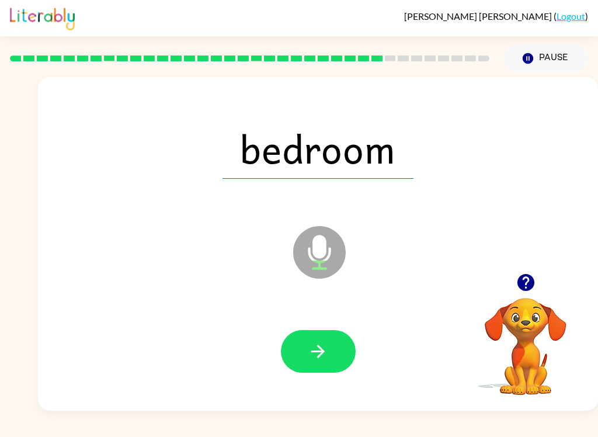
click at [329, 356] on button "button" at bounding box center [318, 351] width 75 height 43
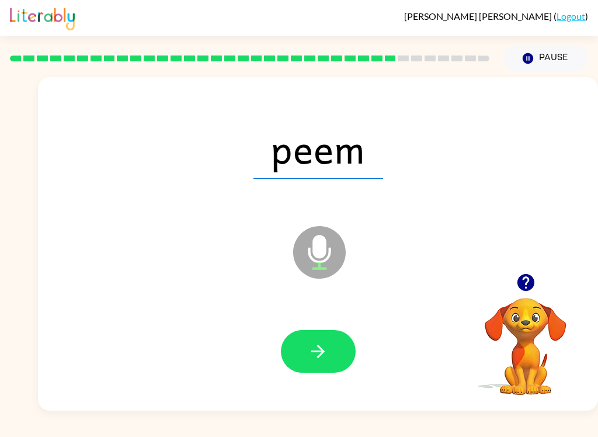
click at [324, 346] on icon "button" at bounding box center [318, 351] width 20 height 20
click at [319, 349] on icon "button" at bounding box center [318, 351] width 20 height 20
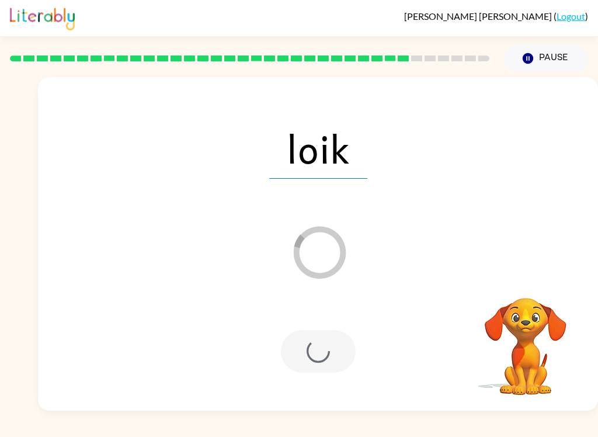
click at [338, 356] on div at bounding box center [318, 351] width 75 height 43
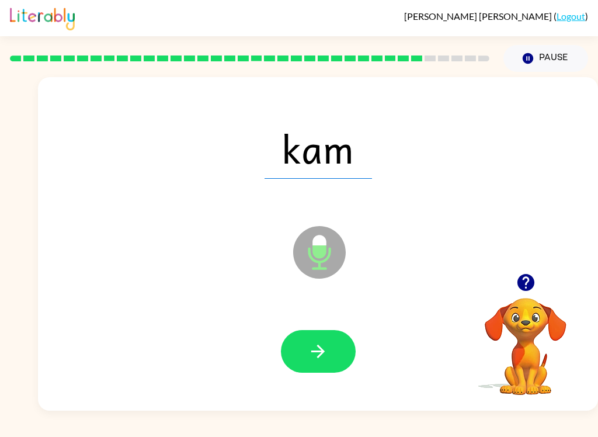
click at [302, 353] on button "button" at bounding box center [318, 351] width 75 height 43
click at [326, 343] on icon "button" at bounding box center [318, 351] width 20 height 20
click at [327, 346] on icon "button" at bounding box center [318, 351] width 20 height 20
click at [497, 308] on video "Your browser must support playing .mp4 files to use Literably. Please try using…" at bounding box center [525, 338] width 117 height 117
click at [322, 350] on icon "button" at bounding box center [317, 351] width 13 height 13
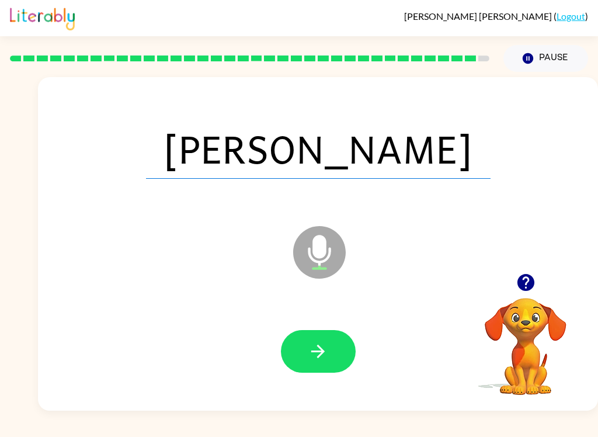
click at [310, 353] on icon "button" at bounding box center [318, 351] width 20 height 20
